Goal: Complete application form

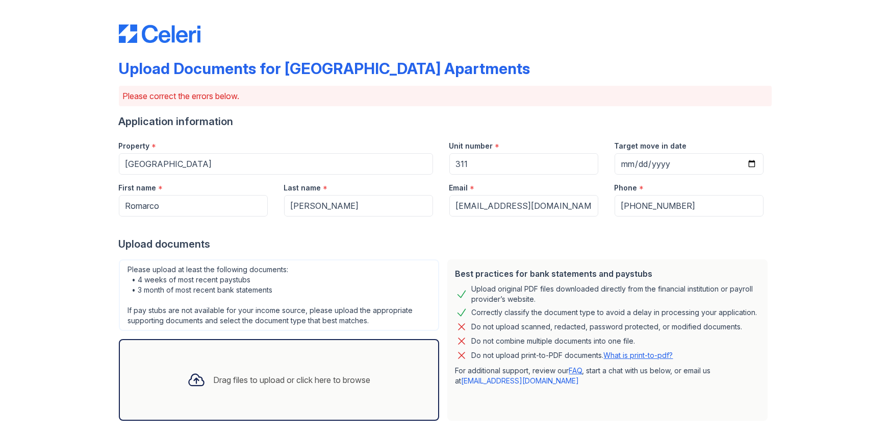
scroll to position [231, 0]
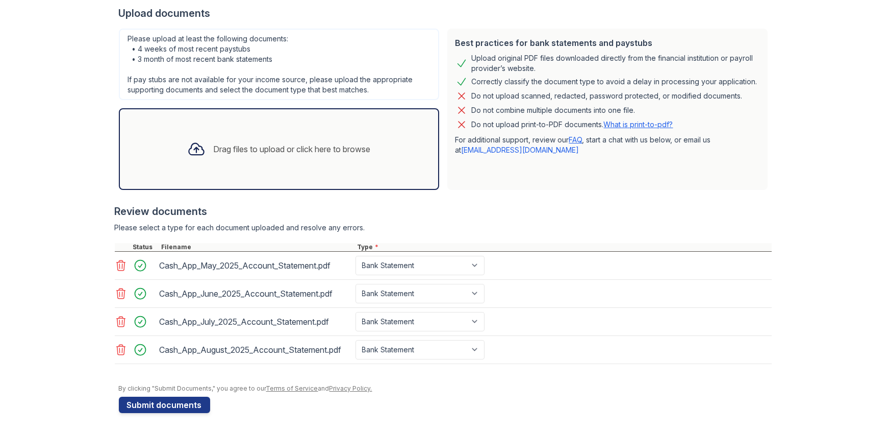
click at [272, 139] on div "Drag files to upload or click here to browse" at bounding box center [279, 149] width 200 height 35
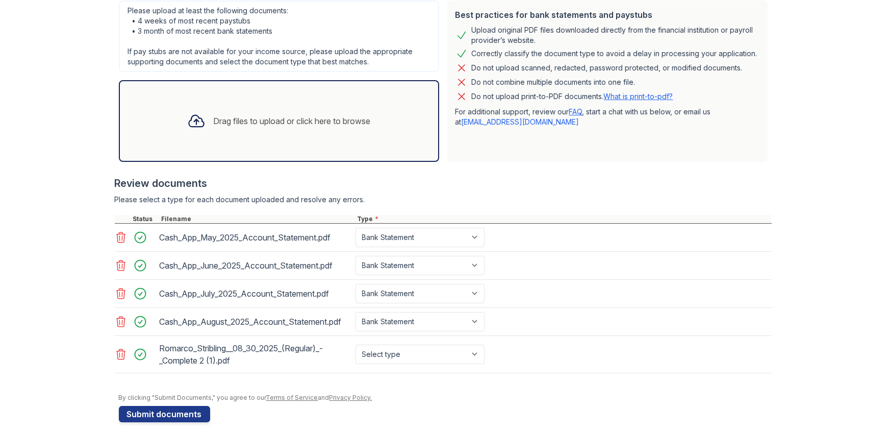
click at [334, 138] on div "Drag files to upload or click here to browse" at bounding box center [279, 121] width 320 height 82
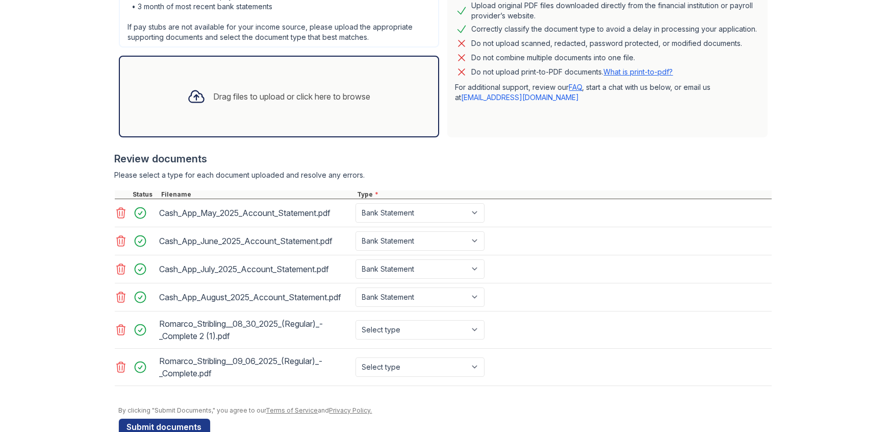
scroll to position [305, 0]
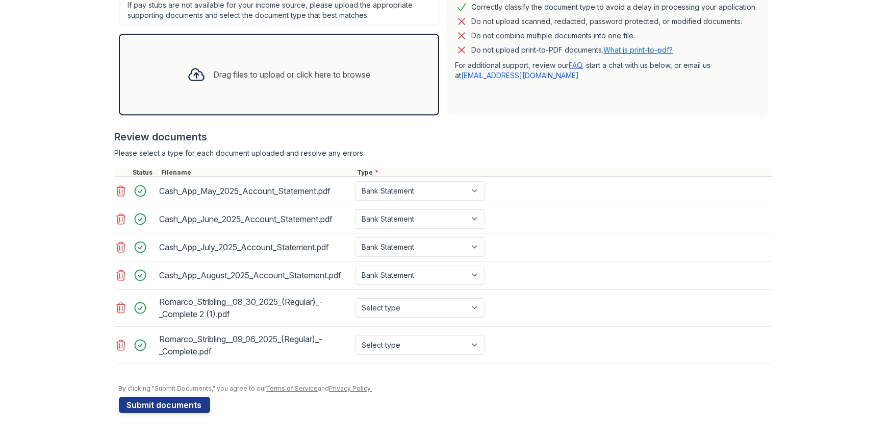
click at [329, 72] on div "Drag files to upload or click here to browse" at bounding box center [292, 74] width 157 height 12
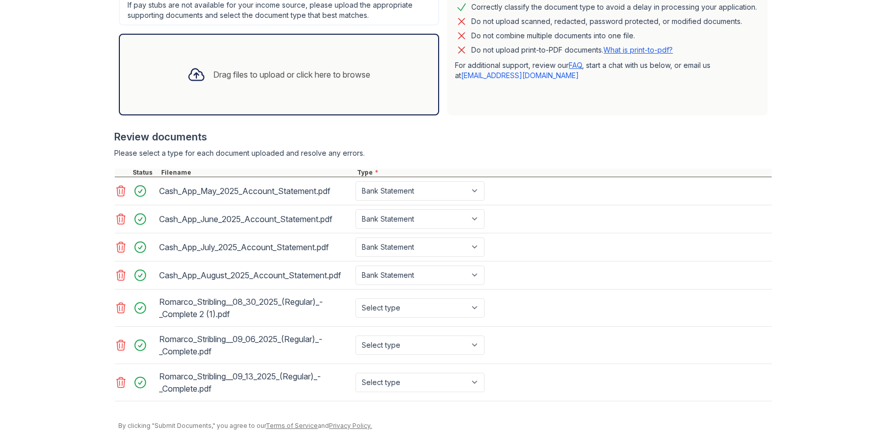
scroll to position [342, 0]
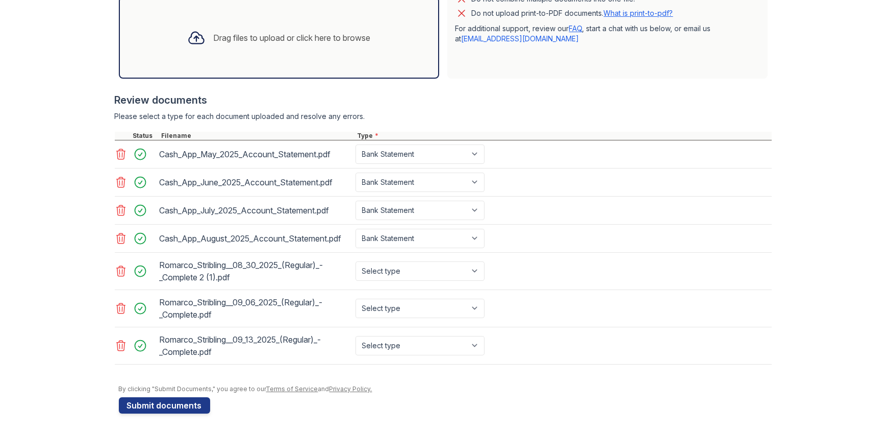
click at [251, 36] on div "Drag files to upload or click here to browse" at bounding box center [292, 38] width 157 height 12
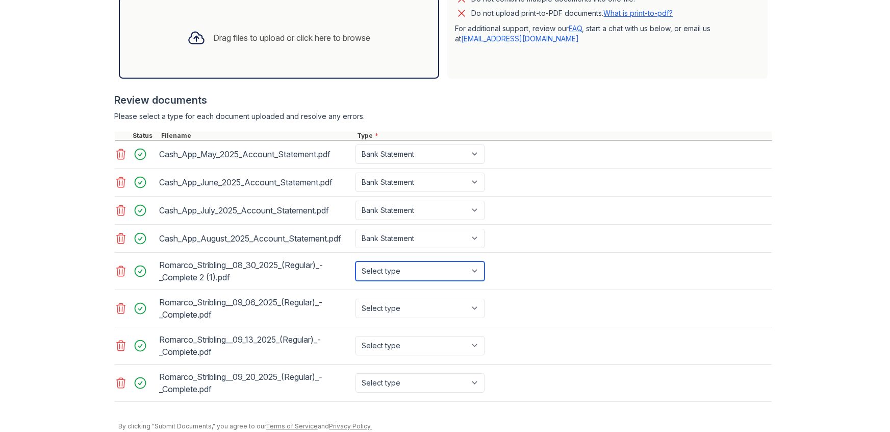
click at [440, 272] on select "Select type Paystub Bank Statement Offer Letter Tax Documents Benefit Award Let…" at bounding box center [420, 270] width 129 height 19
select select "paystub"
click at [356, 261] on select "Select type Paystub Bank Statement Offer Letter Tax Documents Benefit Award Let…" at bounding box center [420, 270] width 129 height 19
click at [422, 307] on select "Select type Paystub Bank Statement Offer Letter Tax Documents Benefit Award Let…" at bounding box center [420, 307] width 129 height 19
select select "paystub"
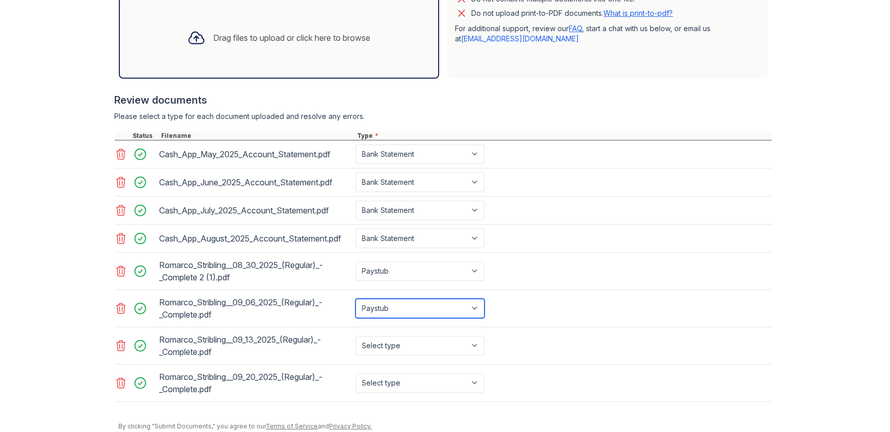
click at [356, 298] on select "Select type Paystub Bank Statement Offer Letter Tax Documents Benefit Award Let…" at bounding box center [420, 307] width 129 height 19
click at [401, 344] on select "Select type Paystub Bank Statement Offer Letter Tax Documents Benefit Award Let…" at bounding box center [420, 345] width 129 height 19
select select "paystub"
click at [356, 336] on select "Select type Paystub Bank Statement Offer Letter Tax Documents Benefit Award Let…" at bounding box center [420, 345] width 129 height 19
click at [404, 379] on select "Select type Paystub Bank Statement Offer Letter Tax Documents Benefit Award Let…" at bounding box center [420, 382] width 129 height 19
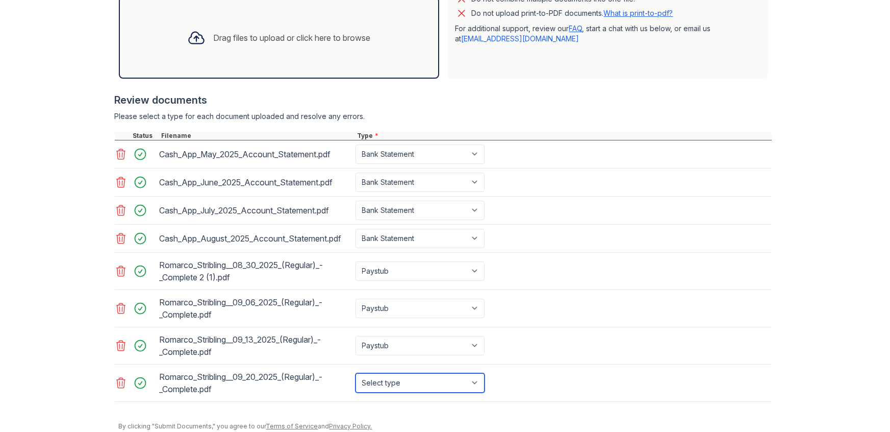
click at [356, 373] on select "Select type Paystub Bank Statement Offer Letter Tax Documents Benefit Award Let…" at bounding box center [420, 382] width 129 height 19
click at [385, 379] on select "Select type Paystub Bank Statement Offer Letter Tax Documents Benefit Award Let…" at bounding box center [420, 382] width 129 height 19
select select "paystub"
click at [356, 373] on select "Select type Paystub Bank Statement Offer Letter Tax Documents Benefit Award Let…" at bounding box center [420, 382] width 129 height 19
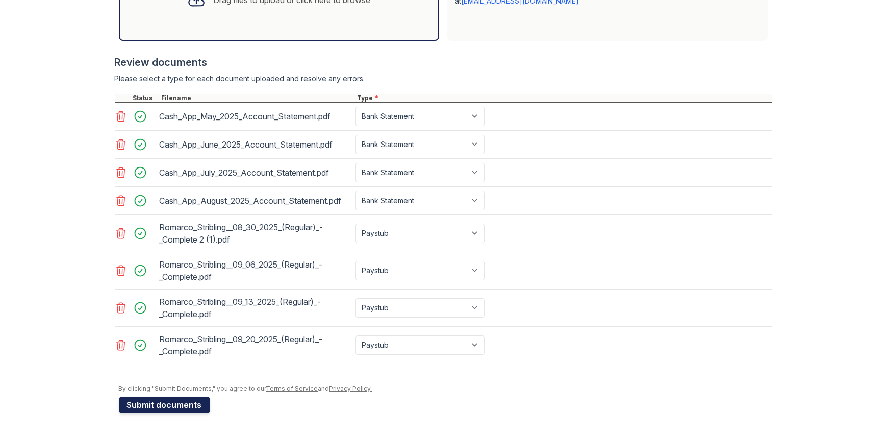
click at [181, 403] on button "Submit documents" at bounding box center [164, 404] width 91 height 16
